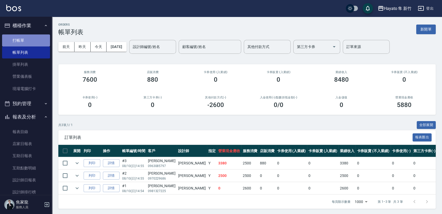
click at [35, 38] on link "打帳單" at bounding box center [26, 40] width 48 height 12
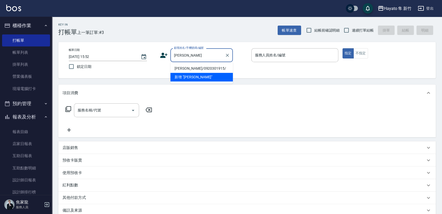
click at [205, 69] on li "[PERSON_NAME]/0920301915/" at bounding box center [201, 68] width 63 height 9
type input "[PERSON_NAME]/0920301915/"
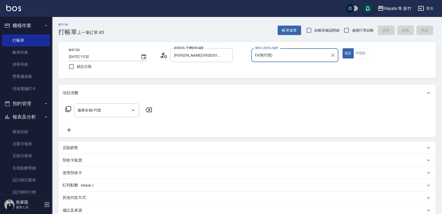
type input "En(無代號)"
click at [308, 31] on input "結帳前確認明細" at bounding box center [309, 30] width 11 height 11
checkbox input "true"
click at [349, 35] on input "連續打單結帳" at bounding box center [346, 30] width 11 height 11
checkbox input "true"
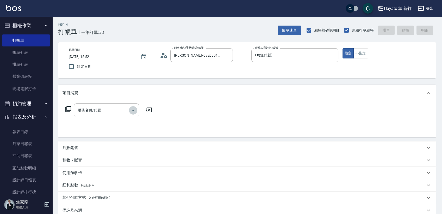
click at [131, 110] on icon "Open" at bounding box center [133, 110] width 6 height 6
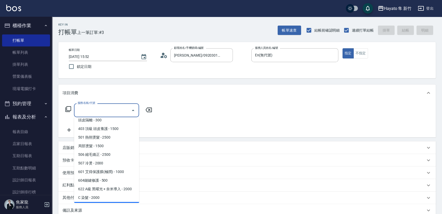
scroll to position [82, 0]
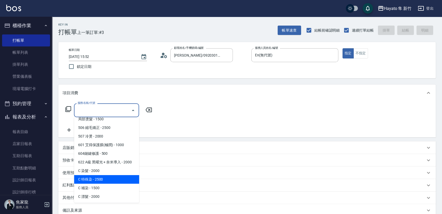
click at [111, 180] on span "C 特殊染 - 2500" at bounding box center [106, 179] width 65 height 9
type input "C 特殊染(703)"
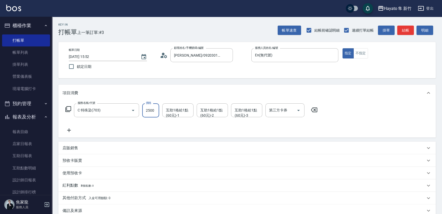
click at [156, 113] on input "2500" at bounding box center [150, 110] width 17 height 14
type input "4000"
click at [69, 130] on icon at bounding box center [69, 130] width 4 height 4
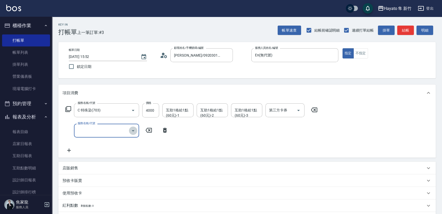
click at [133, 134] on button "Open" at bounding box center [133, 130] width 8 height 8
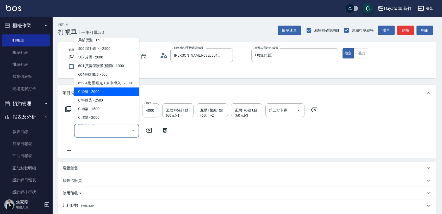
click at [109, 91] on span "C 染髮 - 2000" at bounding box center [106, 91] width 65 height 9
type input "C 染髮(701)"
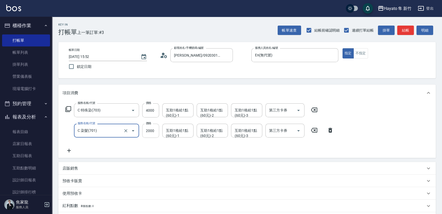
click at [151, 132] on input "2000" at bounding box center [150, 131] width 17 height 14
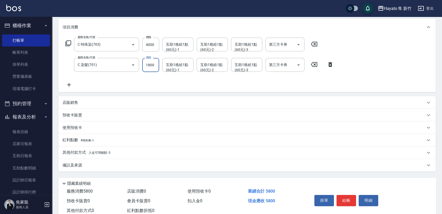
scroll to position [81, 0]
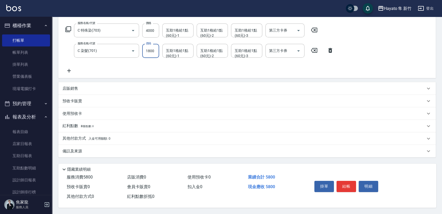
type input "1800"
click at [97, 86] on div "店販銷售" at bounding box center [244, 88] width 363 height 5
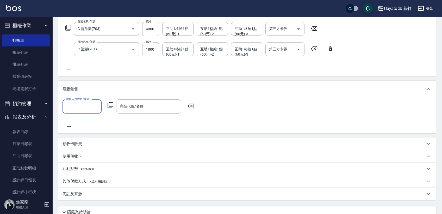
scroll to position [0, 0]
click at [90, 109] on input "服務人員姓名/編號" at bounding box center [82, 106] width 34 height 9
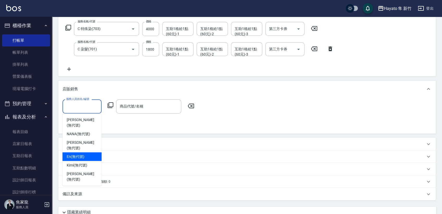
click at [86, 152] on div "En (無代號)" at bounding box center [82, 156] width 39 height 9
type input "En(無代號)"
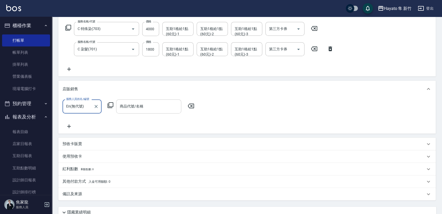
click at [155, 104] on input "商品代號/名稱" at bounding box center [149, 106] width 60 height 9
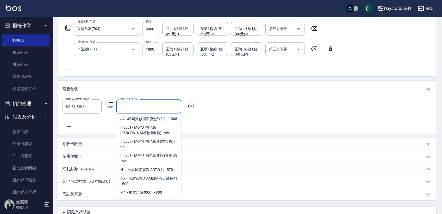
scroll to position [174, 0]
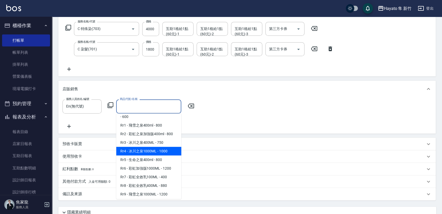
click at [161, 155] on span "Rr4 - 冰川之泉1000ML - 1000" at bounding box center [148, 151] width 65 height 9
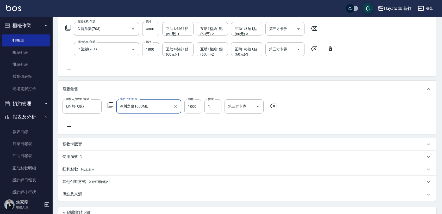
type input "冰川之泉1000ML"
click at [69, 125] on icon at bounding box center [69, 126] width 13 height 6
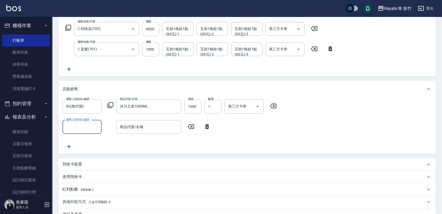
click at [97, 124] on input "服務人員姓名/編號" at bounding box center [82, 126] width 34 height 9
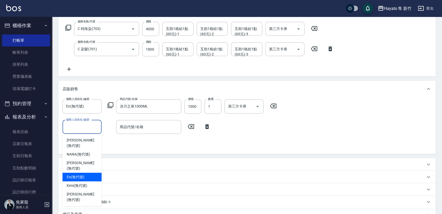
click at [88, 173] on div "En (無代號)" at bounding box center [82, 177] width 39 height 9
type input "En(無代號)"
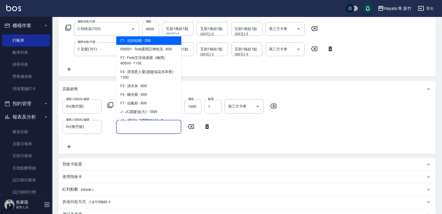
click at [156, 125] on input "商品代號/名稱" at bounding box center [149, 126] width 60 height 9
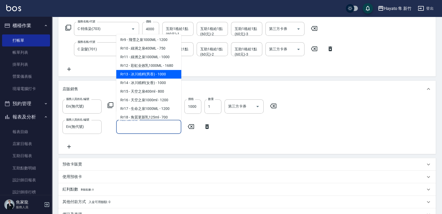
scroll to position [191, 0]
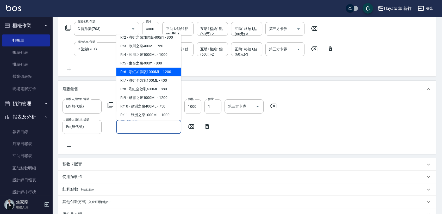
click at [156, 76] on span "Rr6 - 彩虹加強版1000ML - 1200" at bounding box center [148, 71] width 65 height 9
type input "彩虹加強版1000ML"
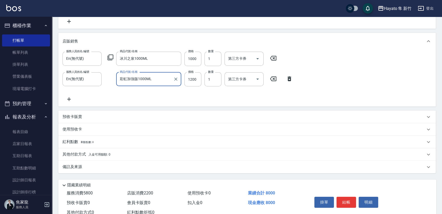
scroll to position [146, 0]
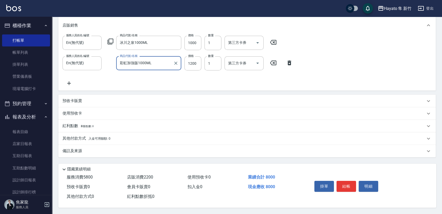
click at [118, 145] on div "備註及來源" at bounding box center [247, 151] width 378 height 13
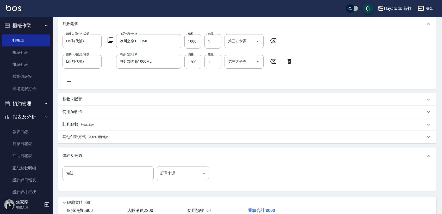
click at [195, 178] on body "Hayato 隼 新竹 登出 櫃檯作業 打帳單 帳單列表 掛單列表 營業儀表板 現場電腦打卡 預約管理 預約管理 報表及分析 報表目錄 店家日報表 互助日報表…" at bounding box center [221, 51] width 442 height 394
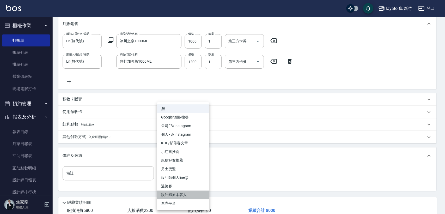
click at [191, 196] on li "設計師原本客人" at bounding box center [183, 194] width 52 height 9
type input "設計師原本客人"
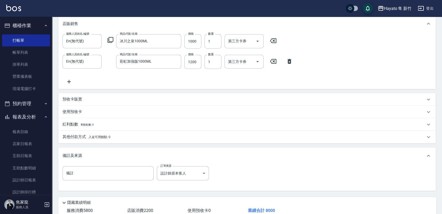
click at [107, 138] on span "入金可用餘額: 0" at bounding box center [100, 137] width 22 height 4
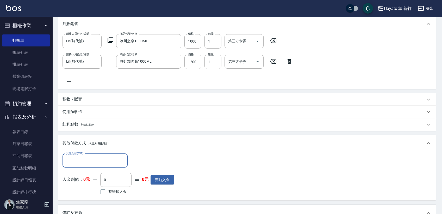
scroll to position [0, 0]
click at [110, 156] on div "其他付款方式" at bounding box center [95, 160] width 65 height 14
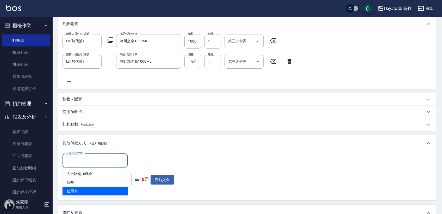
click at [85, 192] on span "信用卡" at bounding box center [95, 191] width 65 height 9
type input "信用卡"
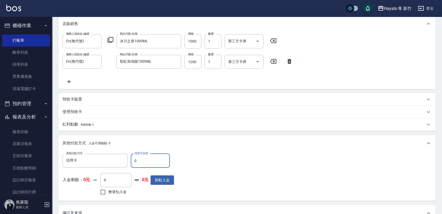
drag, startPoint x: 144, startPoint y: 160, endPoint x: 131, endPoint y: 163, distance: 13.8
click at [131, 163] on input "0" at bounding box center [150, 160] width 39 height 14
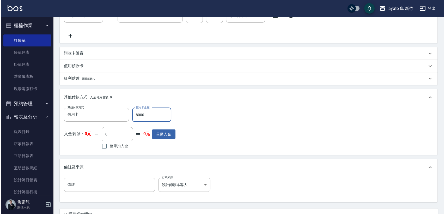
scroll to position [239, 0]
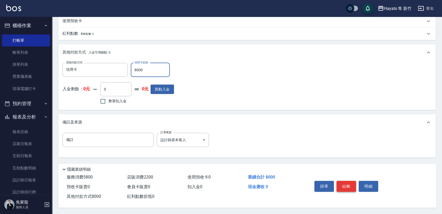
type input "8000"
click at [348, 186] on button "結帳" at bounding box center [347, 186] width 20 height 11
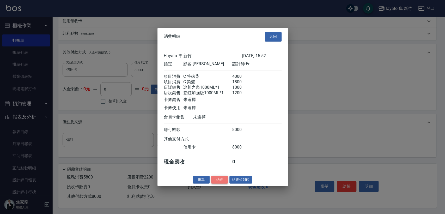
click at [223, 181] on button "結帳" at bounding box center [219, 179] width 17 height 8
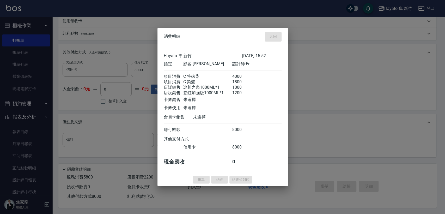
type input "[DATE] 15:53"
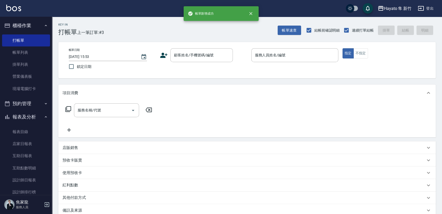
scroll to position [0, 0]
click at [189, 51] on div "顧客姓名/手機號碼/編號 顧客姓名/手機號碼/編號" at bounding box center [201, 55] width 63 height 14
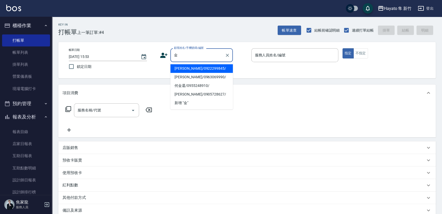
click at [184, 94] on li "[PERSON_NAME]/0905728627/" at bounding box center [201, 94] width 63 height 9
type input "[PERSON_NAME]/0905728627/"
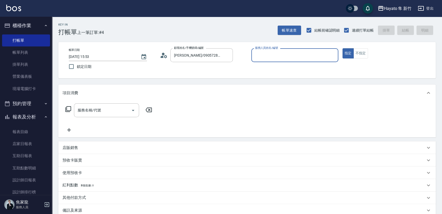
type input "En(無代號)"
click at [89, 150] on div "店販銷售" at bounding box center [244, 147] width 363 height 5
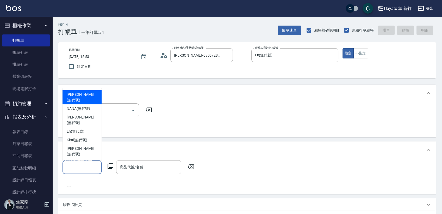
click at [83, 167] on input "服務人員姓名/編號" at bounding box center [82, 166] width 34 height 9
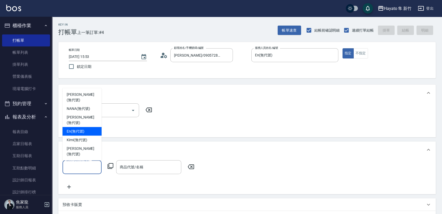
click at [88, 136] on div "En (無代號)" at bounding box center [82, 131] width 39 height 9
type input "En(無代號)"
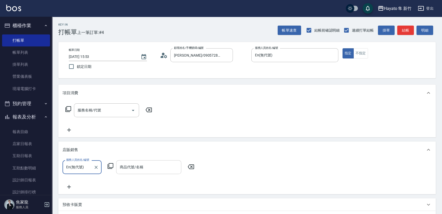
click at [145, 170] on input "商品代號/名稱" at bounding box center [149, 166] width 60 height 9
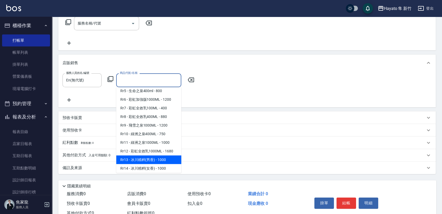
scroll to position [208, 0]
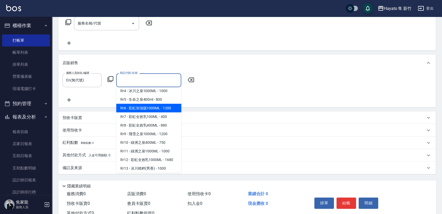
click at [161, 112] on span "Rr6 - 彩虹加強版1000ML - 1200" at bounding box center [148, 108] width 65 height 9
type input "彩虹加強版1000ML"
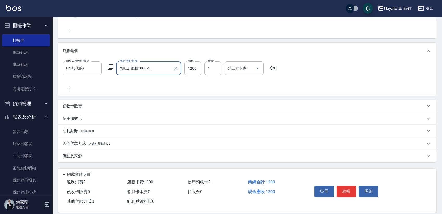
scroll to position [106, 0]
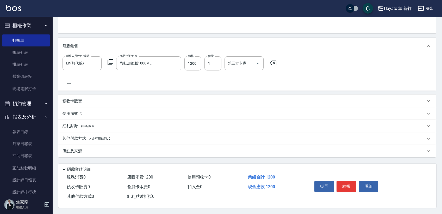
click at [107, 145] on div "備註及來源 備註 備註 訂單來源 ​ 訂單來源" at bounding box center [247, 151] width 378 height 13
click at [110, 151] on div "備註及來源" at bounding box center [244, 150] width 363 height 5
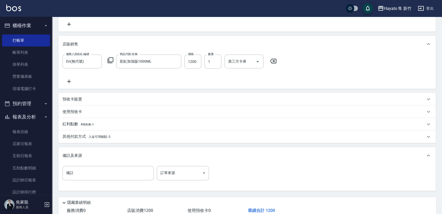
click at [217, 179] on div "備註 備註 訂單來源 ​ 訂單來源" at bounding box center [247, 176] width 369 height 20
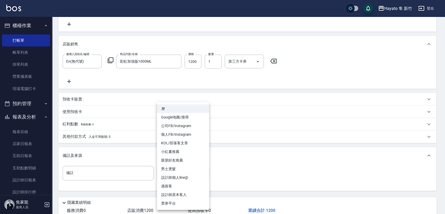
click at [203, 176] on body "Hayato 隼 新竹 登出 櫃檯作業 打帳單 帳單列表 掛單列表 營業儀表板 現場電腦打卡 預約管理 預約管理 報表及分析 報表目錄 店家日報表 互助日報表…" at bounding box center [222, 70] width 445 height 353
click at [193, 193] on li "設計師原本客人" at bounding box center [183, 194] width 52 height 9
type input "設計師原本客人"
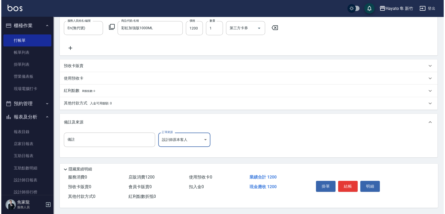
scroll to position [140, 0]
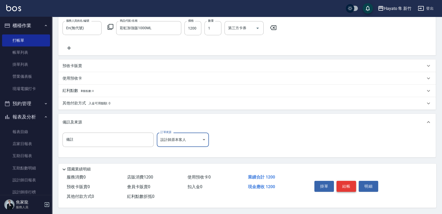
click at [346, 184] on button "結帳" at bounding box center [347, 186] width 20 height 11
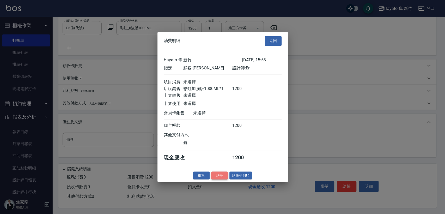
click at [219, 177] on button "結帳" at bounding box center [219, 175] width 17 height 8
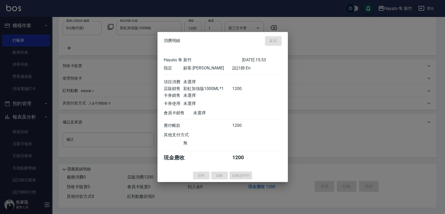
type input "[DATE] 15:54"
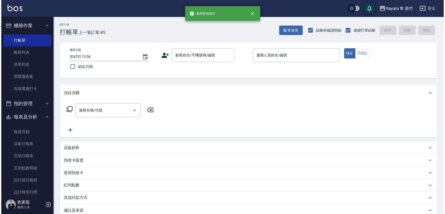
scroll to position [87, 0]
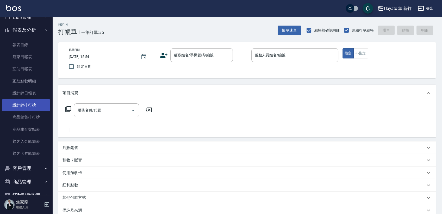
click at [32, 107] on link "設計師排行榜" at bounding box center [26, 105] width 48 height 12
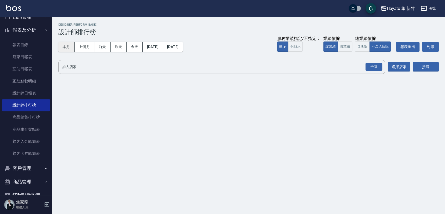
click at [67, 47] on button "本月" at bounding box center [66, 47] width 16 height 10
click at [375, 67] on div "全選" at bounding box center [373, 67] width 17 height 8
click at [419, 66] on button "搜尋" at bounding box center [426, 67] width 26 height 10
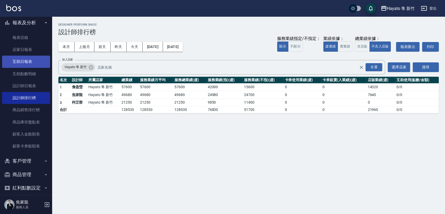
scroll to position [100, 0]
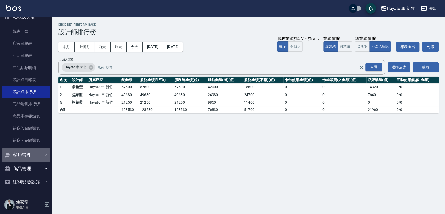
click at [44, 156] on icon "button" at bounding box center [46, 155] width 4 height 4
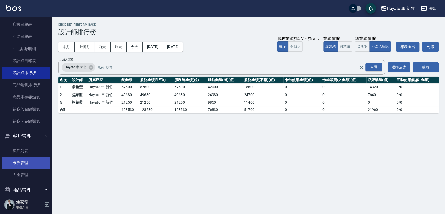
scroll to position [140, 0]
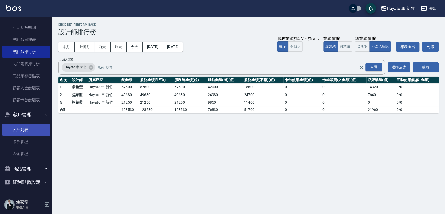
click at [29, 130] on link "客戶列表" at bounding box center [26, 130] width 48 height 12
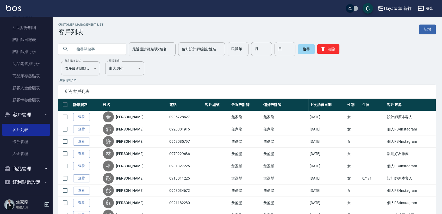
click at [97, 45] on input "text" at bounding box center [97, 49] width 49 height 14
type input "范"
click at [304, 50] on button "搜尋" at bounding box center [306, 48] width 17 height 9
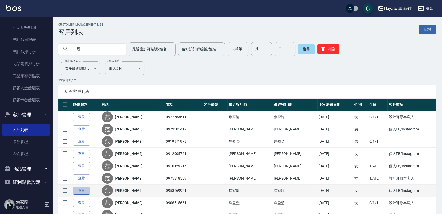
click at [83, 191] on link "查看" at bounding box center [81, 190] width 17 height 8
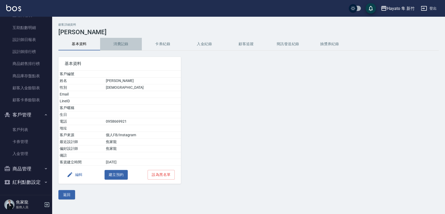
click at [121, 45] on button "消費記錄" at bounding box center [121, 44] width 42 height 13
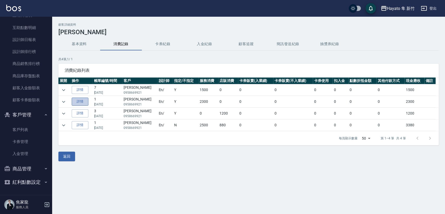
click at [83, 103] on link "詳情" at bounding box center [80, 101] width 17 height 8
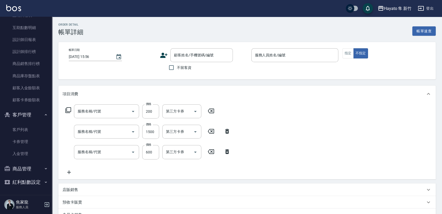
type input "[DATE] 13:08"
type input "En(無代號)"
type input "設計師原本客人"
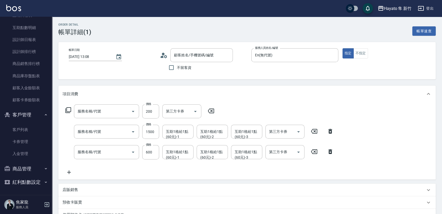
type input "頭皮隔離(402)"
type input "C 染髮(701)"
type input "單剪(102)"
type input "[PERSON_NAME]/0958669921/"
